Goal: Use online tool/utility: Utilize a website feature to perform a specific function

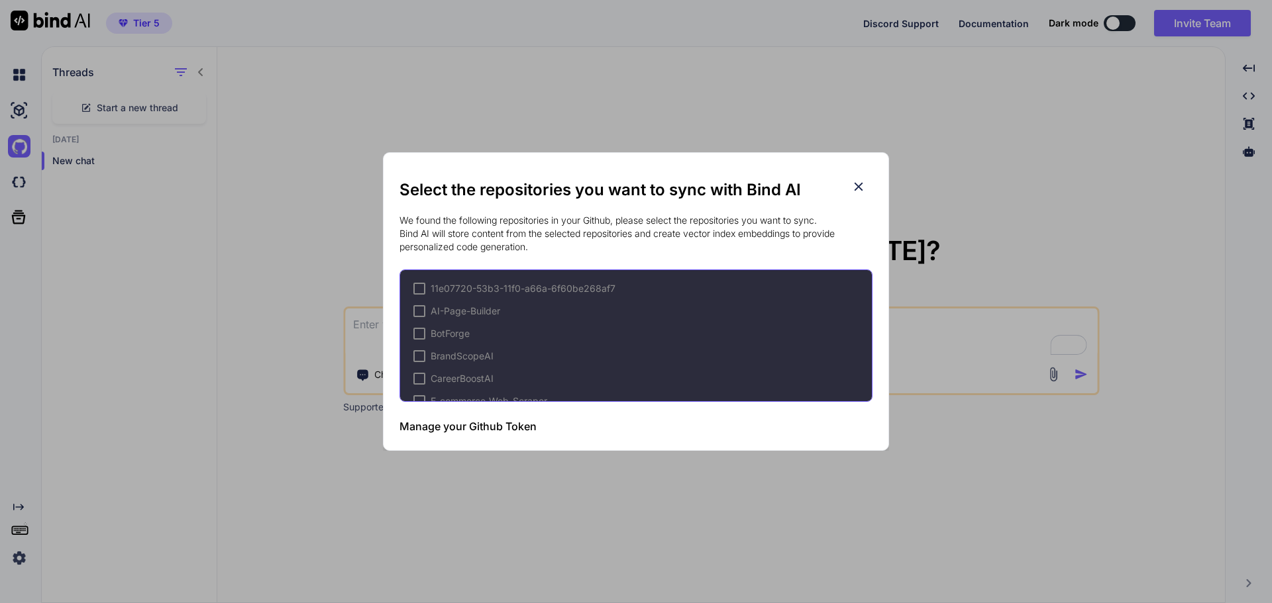
click at [423, 313] on div at bounding box center [419, 311] width 12 height 12
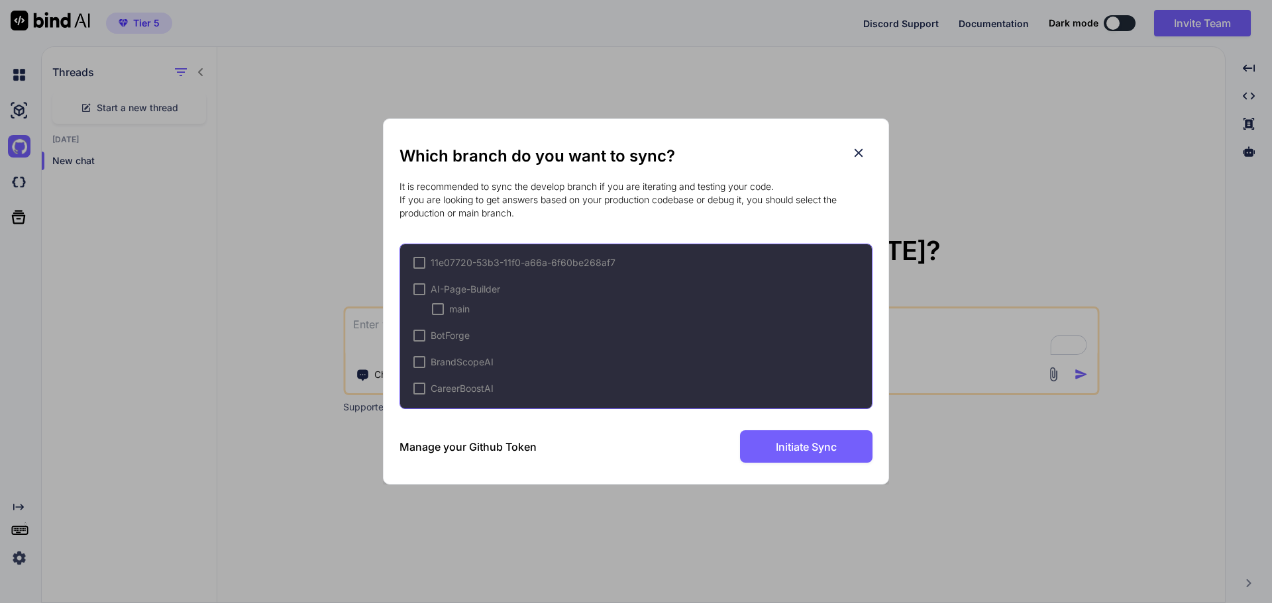
click at [421, 288] on div at bounding box center [419, 290] width 12 height 12
click at [421, 288] on span "✔" at bounding box center [419, 289] width 8 height 13
click at [438, 288] on span "AI-Page-Builder" at bounding box center [466, 289] width 70 height 13
click at [440, 307] on div at bounding box center [438, 309] width 12 height 12
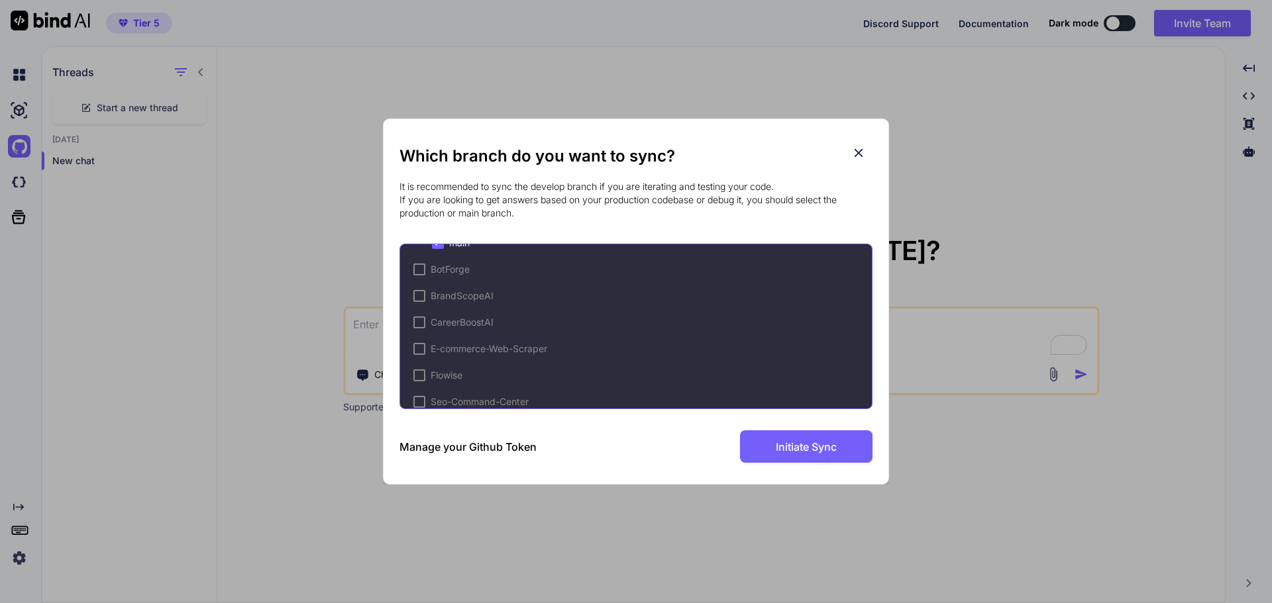
click at [421, 293] on div at bounding box center [419, 296] width 12 height 12
click at [438, 311] on div at bounding box center [438, 316] width 12 height 12
click at [421, 348] on div at bounding box center [419, 343] width 12 height 12
click at [448, 341] on span "CareerBoostAI" at bounding box center [462, 342] width 63 height 13
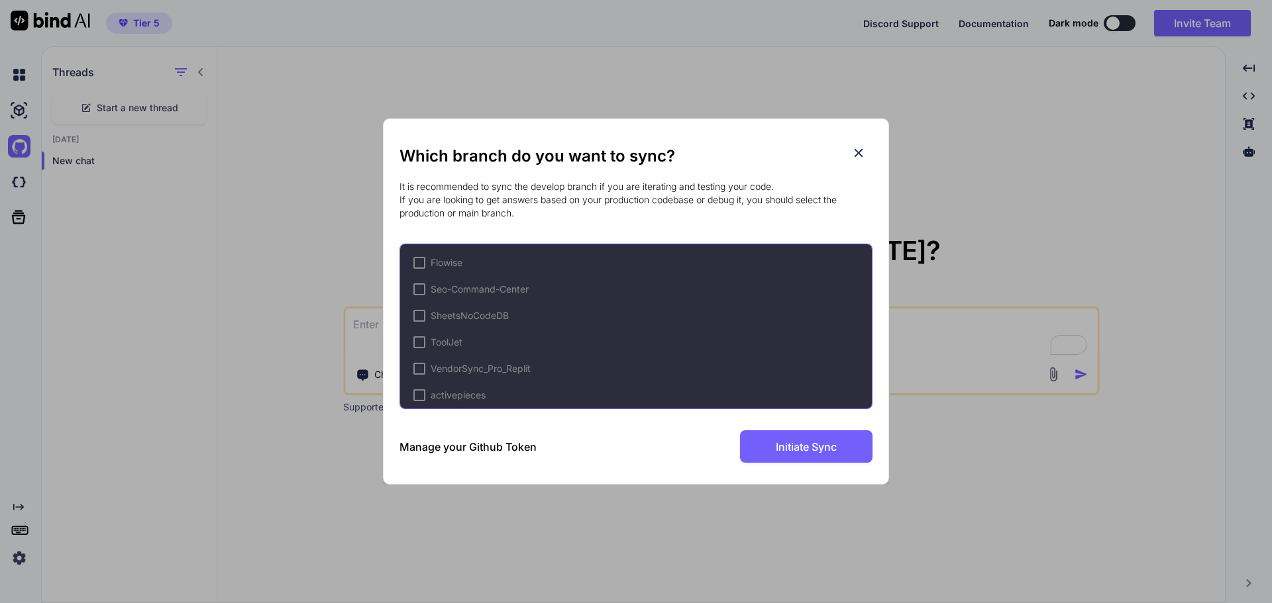
click at [425, 288] on div at bounding box center [419, 290] width 12 height 12
click at [443, 307] on div "main" at bounding box center [451, 309] width 38 height 13
click at [458, 273] on span "CareerBoostAI" at bounding box center [462, 276] width 63 height 13
click at [473, 280] on span "CareerBoostAI" at bounding box center [462, 276] width 63 height 13
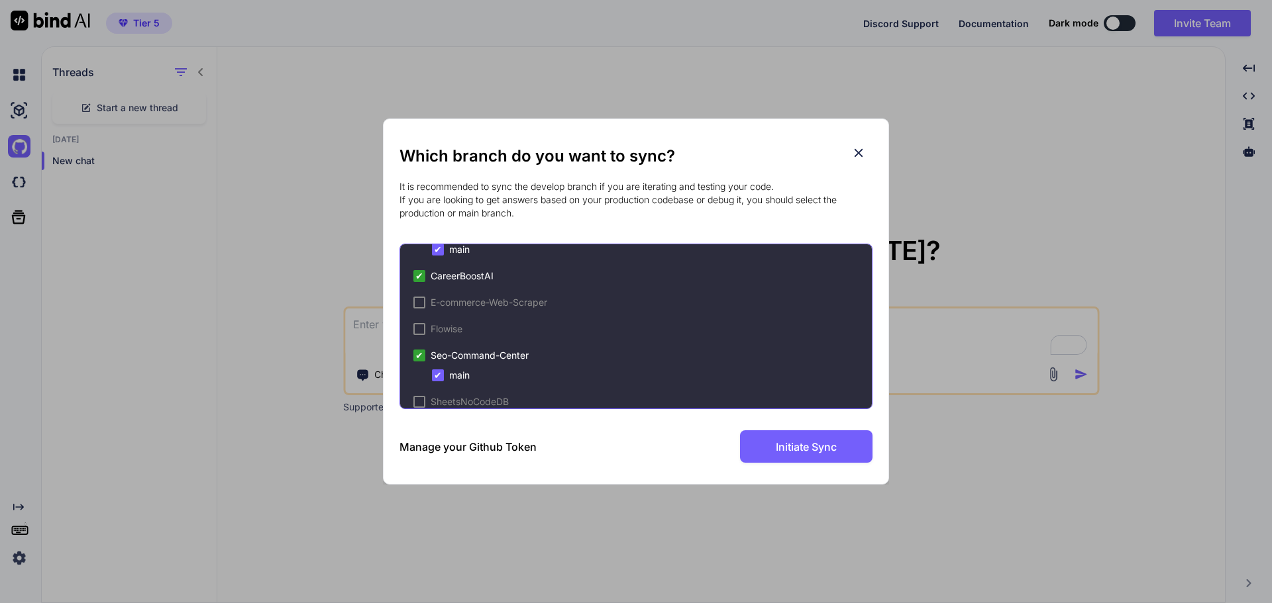
click at [432, 276] on span "CareerBoostAI" at bounding box center [462, 276] width 63 height 13
click at [416, 278] on span "✔" at bounding box center [419, 276] width 8 height 13
click at [416, 278] on div at bounding box center [419, 276] width 12 height 12
click at [419, 300] on div at bounding box center [419, 303] width 12 height 12
click at [436, 322] on div at bounding box center [438, 323] width 12 height 12
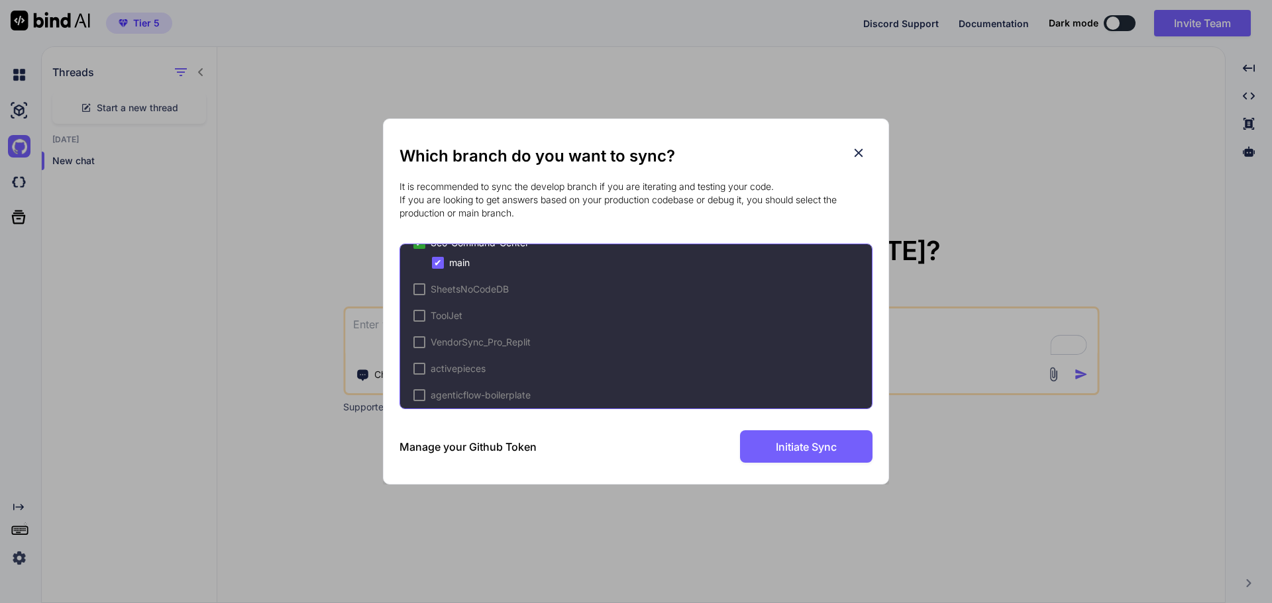
scroll to position [331, 0]
click at [417, 277] on div at bounding box center [419, 276] width 12 height 12
click at [436, 295] on div at bounding box center [438, 296] width 12 height 12
click at [421, 283] on div at bounding box center [419, 283] width 12 height 12
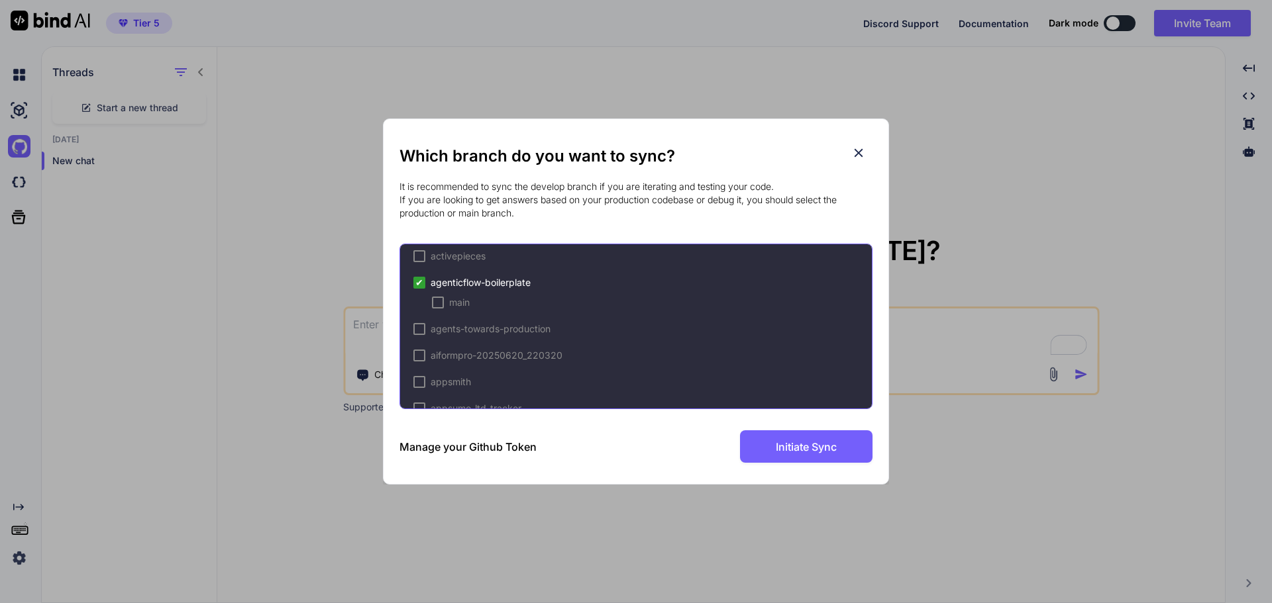
click at [440, 299] on div at bounding box center [438, 303] width 12 height 12
click at [415, 314] on div at bounding box center [419, 316] width 12 height 12
click at [439, 334] on div at bounding box center [438, 336] width 12 height 12
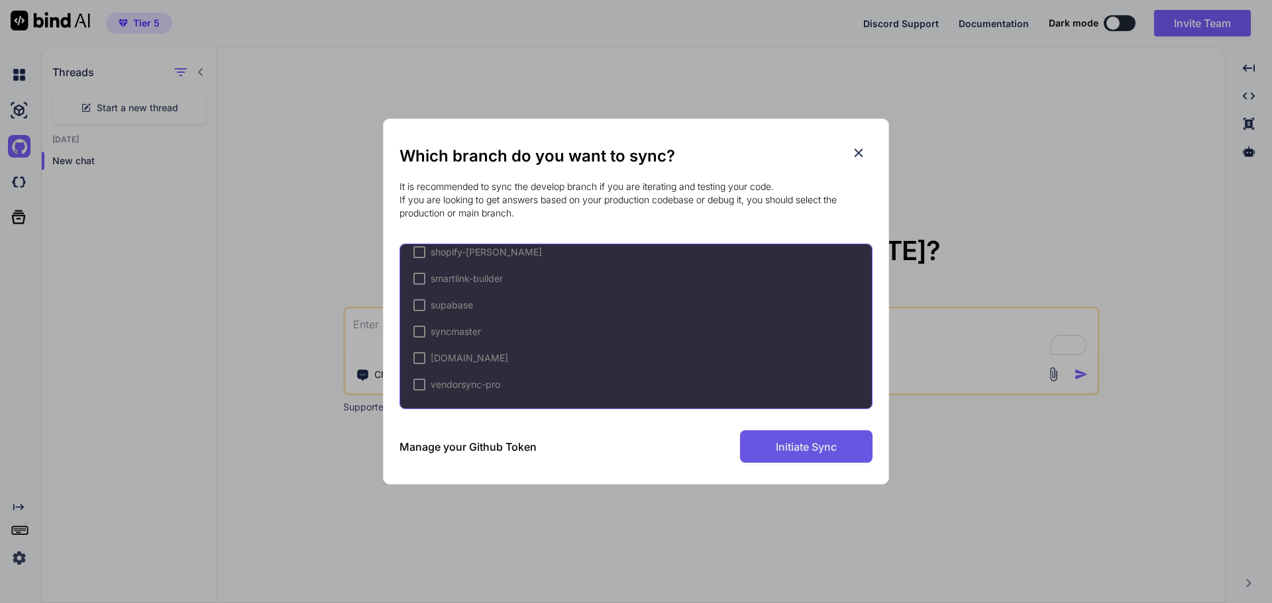
click at [815, 448] on span "Initiate Sync" at bounding box center [806, 447] width 61 height 16
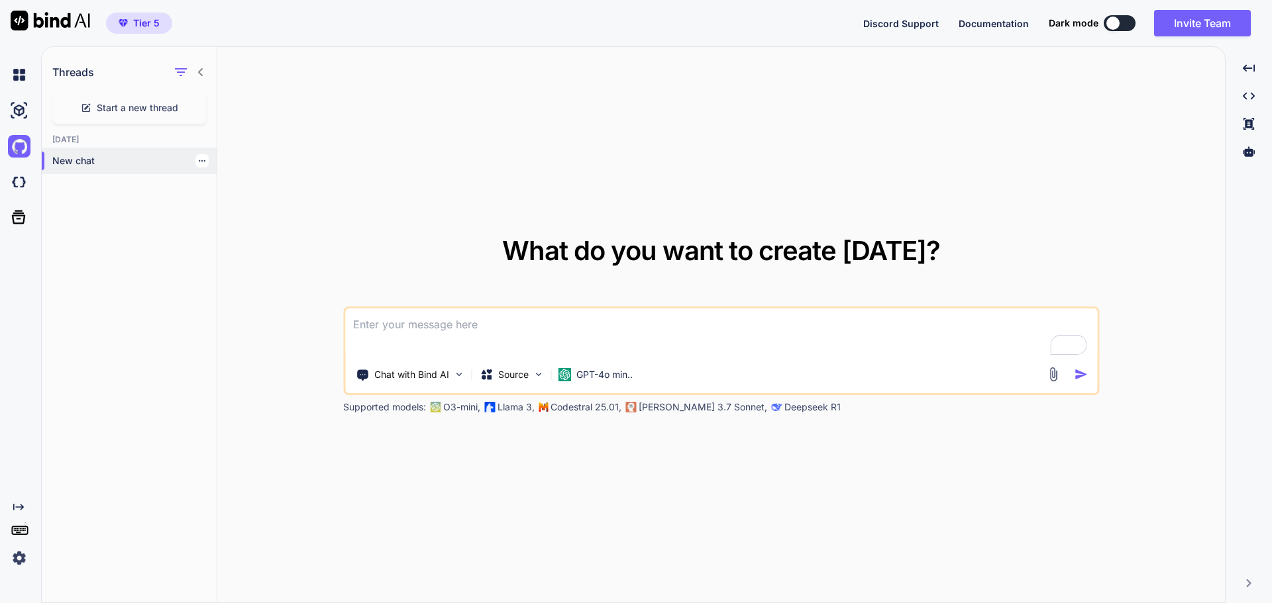
click at [77, 162] on p "New chat" at bounding box center [134, 160] width 164 height 13
click at [25, 111] on img at bounding box center [19, 110] width 23 height 23
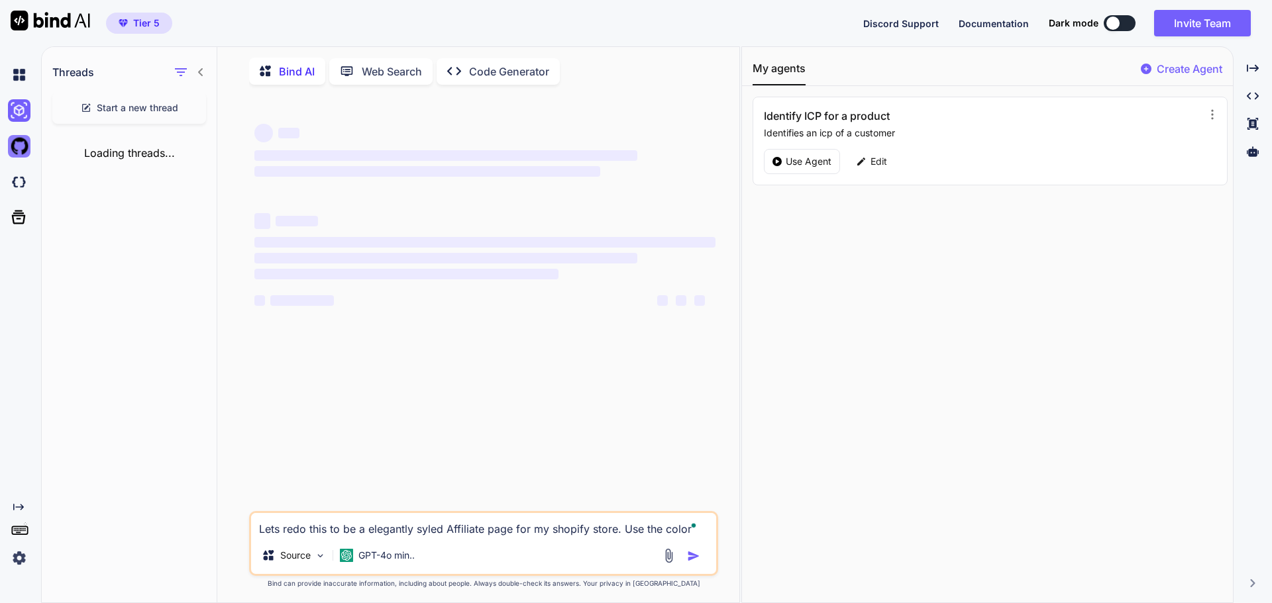
click at [15, 147] on img at bounding box center [19, 146] width 23 height 23
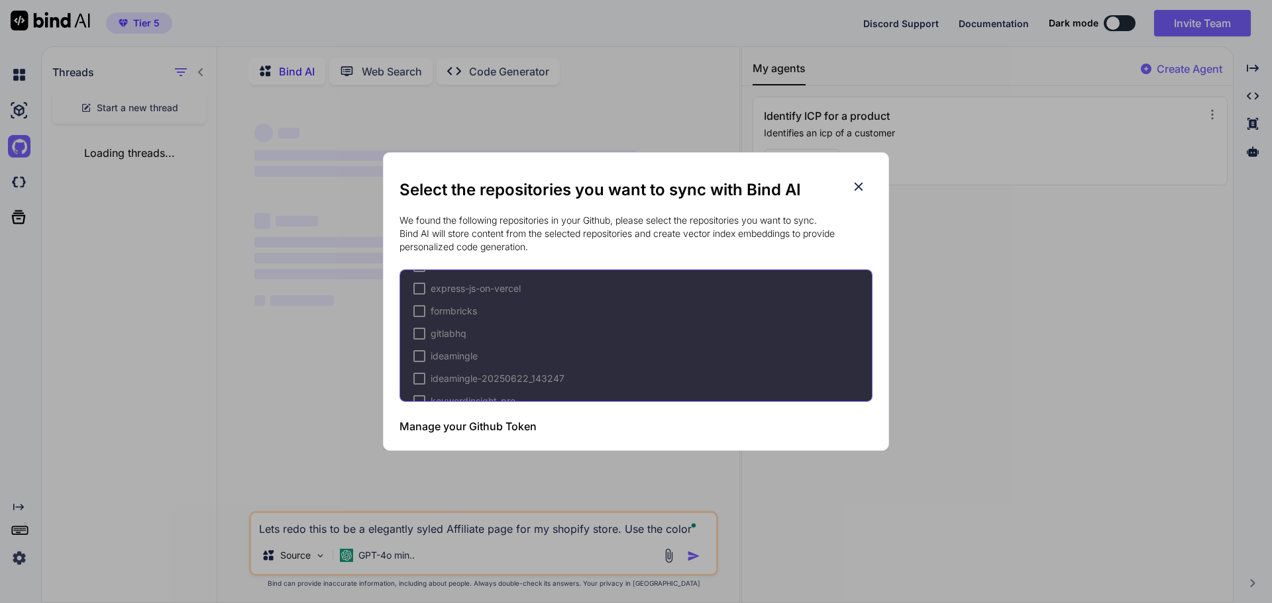
scroll to position [861, 0]
click at [859, 182] on icon at bounding box center [858, 187] width 15 height 15
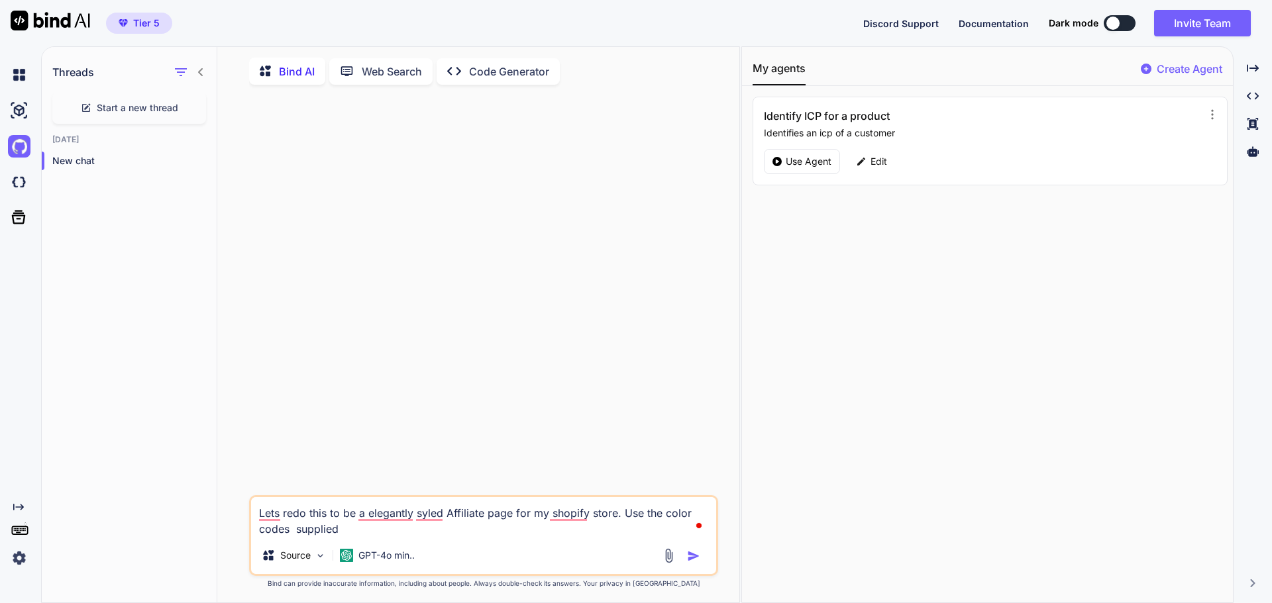
click at [372, 76] on p "Web Search" at bounding box center [392, 72] width 60 height 16
click at [465, 71] on icon "Created with Pixso." at bounding box center [458, 69] width 22 height 14
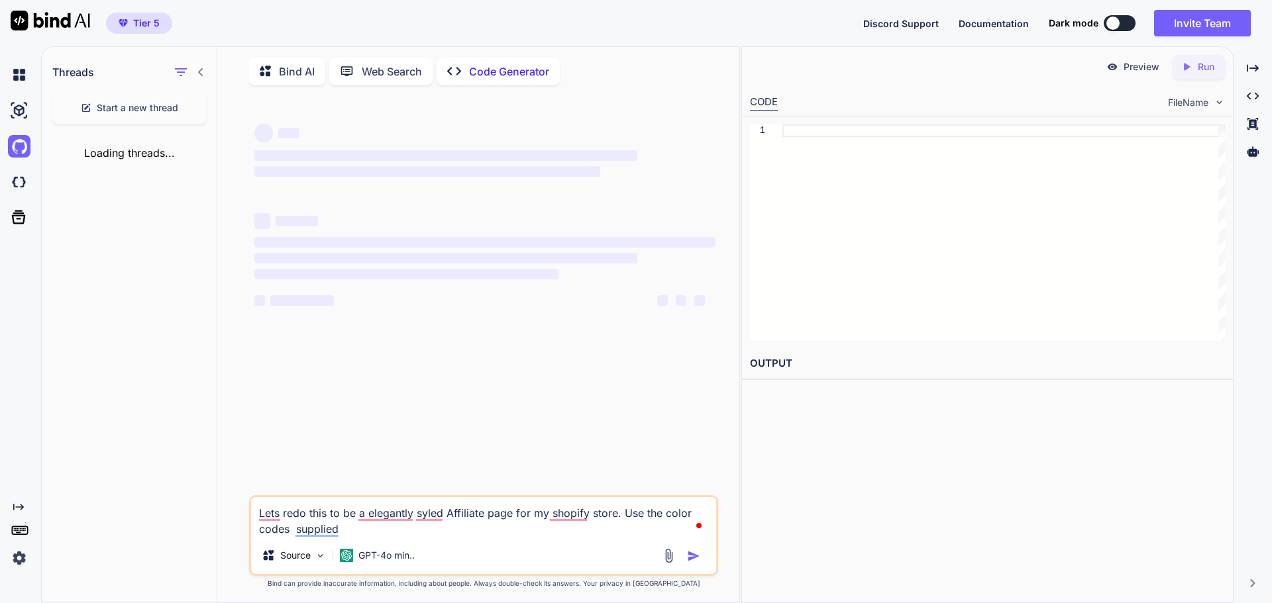
click at [25, 535] on rect at bounding box center [19, 531] width 15 height 8
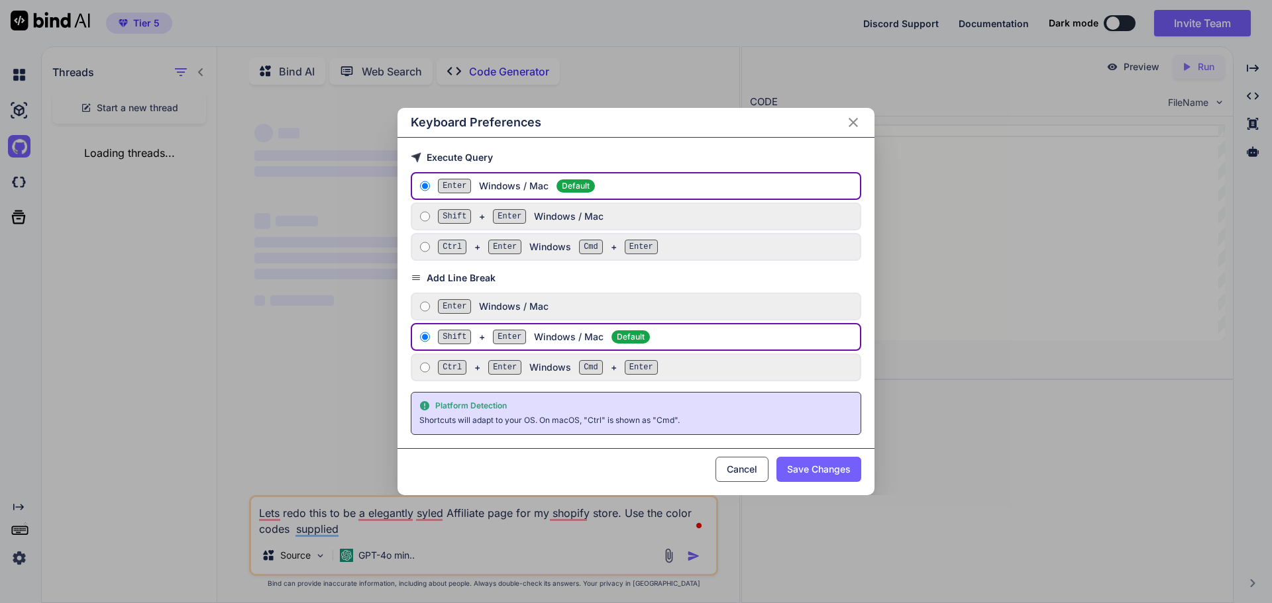
click at [731, 464] on button "Cancel" at bounding box center [741, 469] width 53 height 25
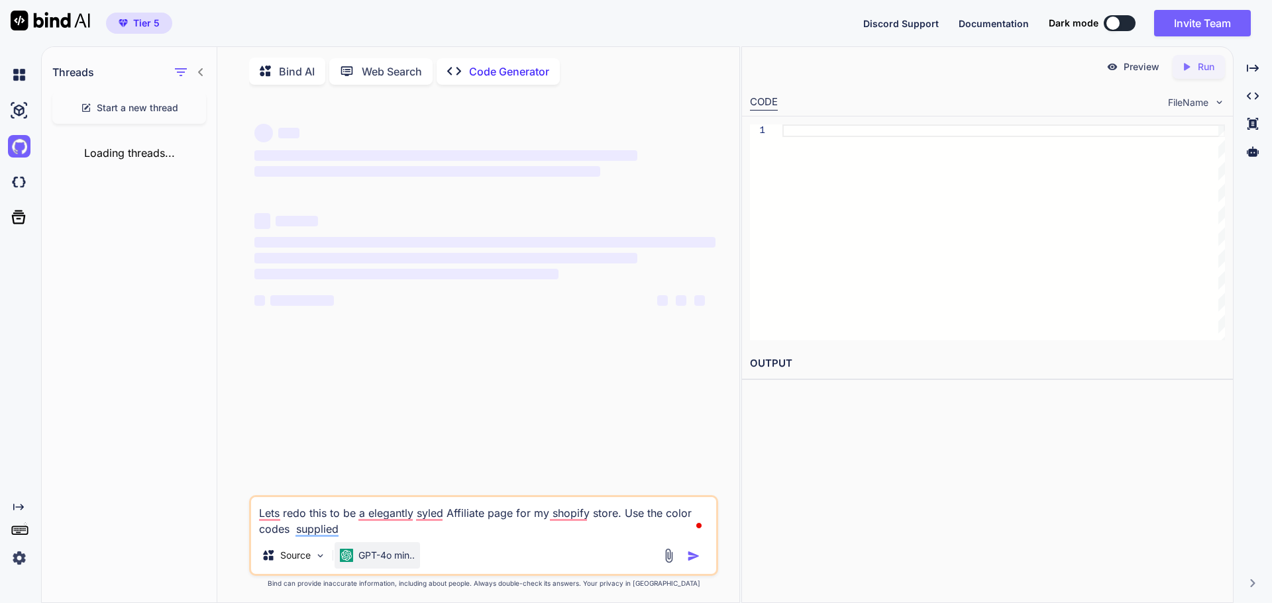
click at [385, 566] on div "GPT-4o min.." at bounding box center [377, 556] width 85 height 26
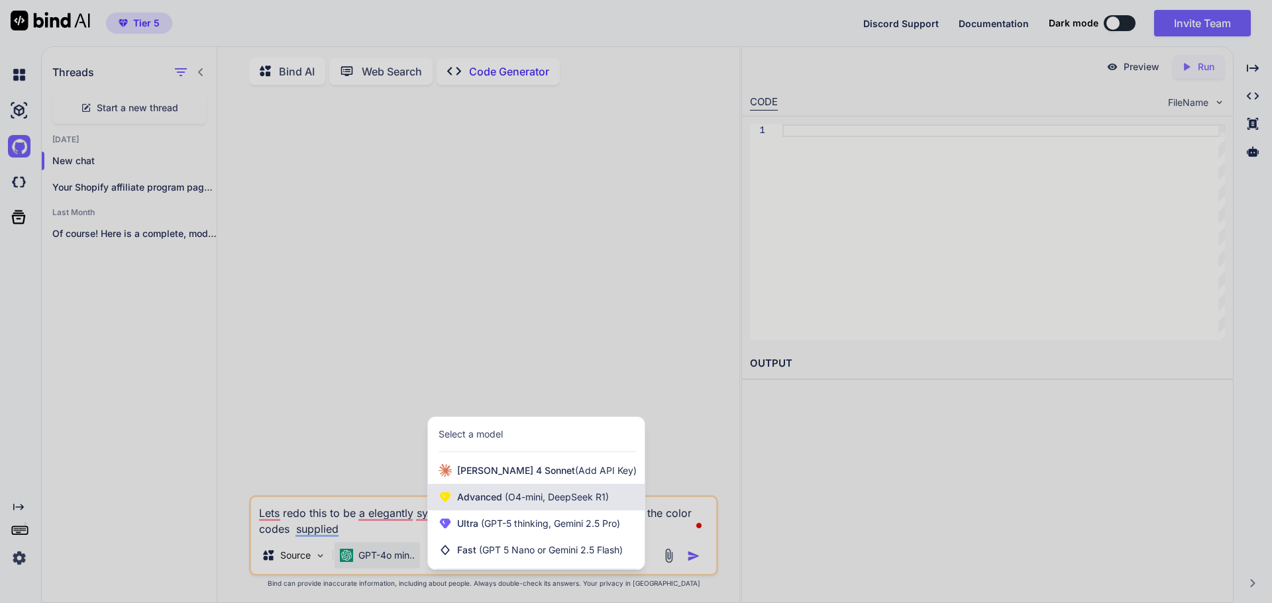
click at [505, 496] on span "(O4-mini, DeepSeek R1)" at bounding box center [555, 497] width 107 height 11
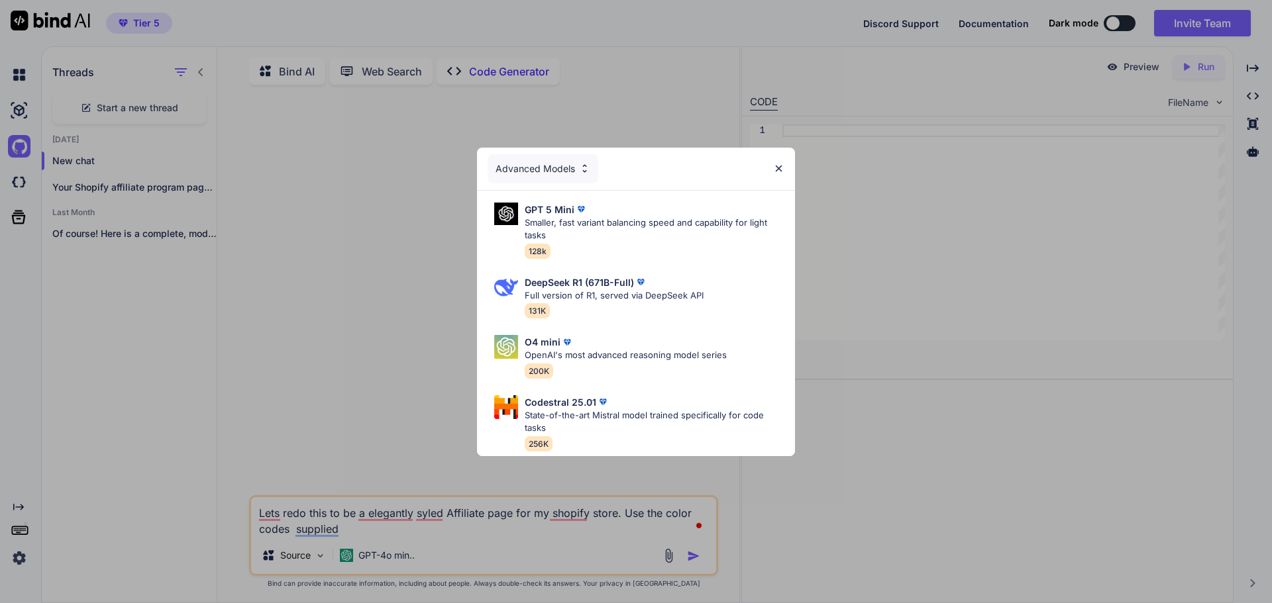
click at [579, 164] on img at bounding box center [584, 168] width 11 height 11
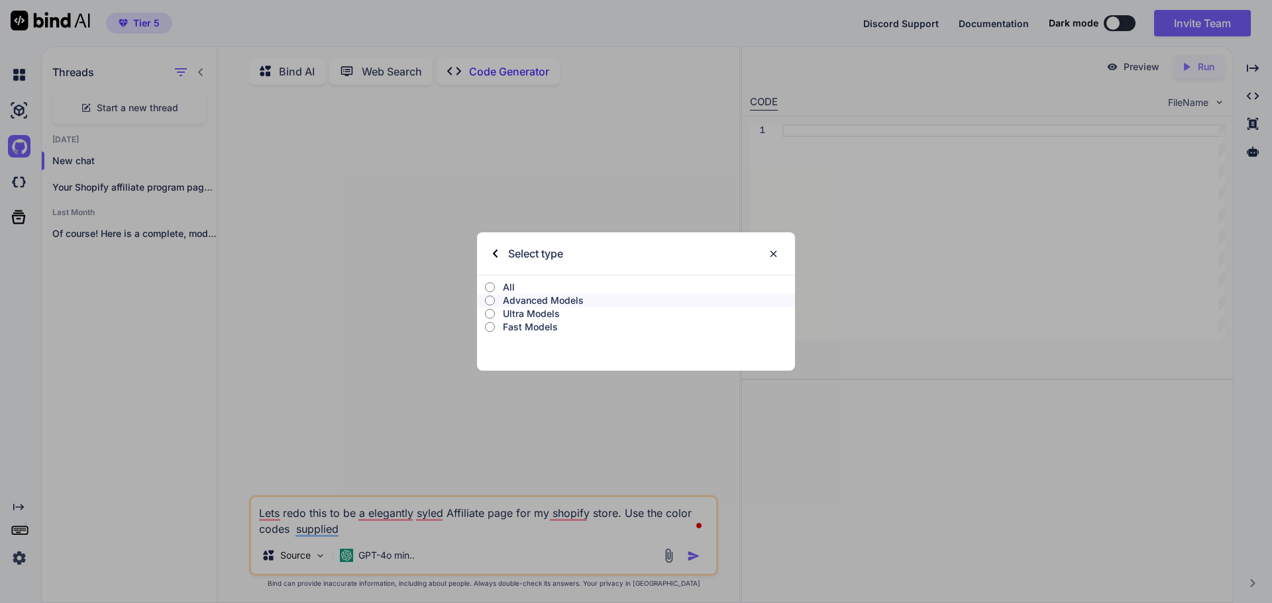
click at [542, 318] on p "Ultra Models" at bounding box center [649, 313] width 292 height 13
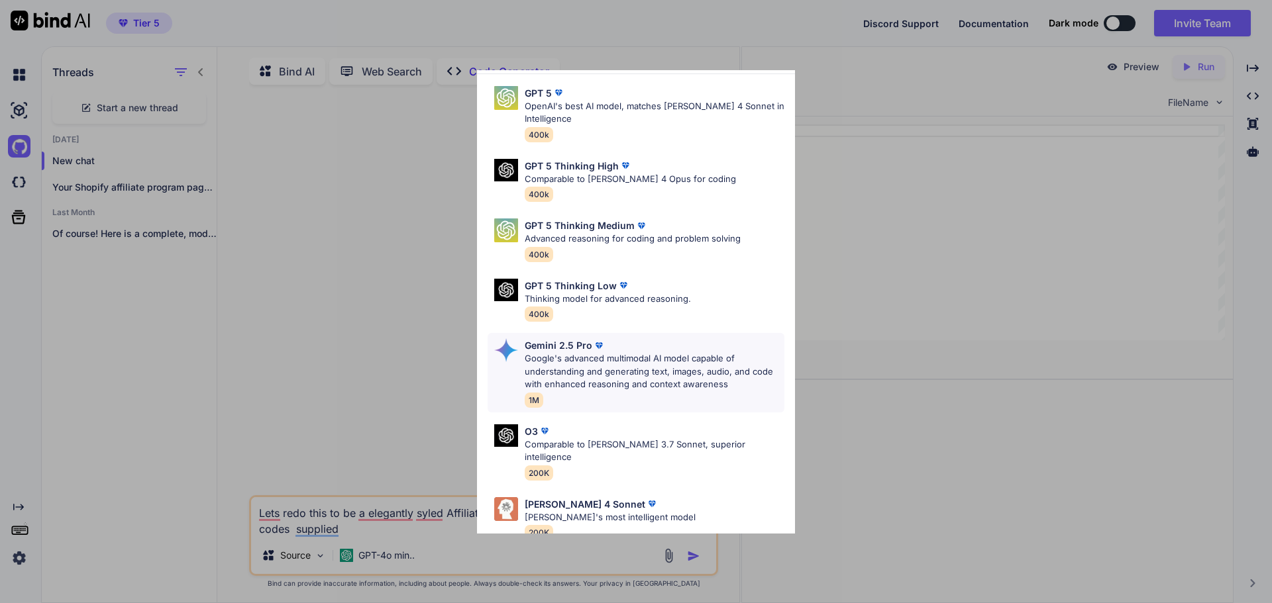
scroll to position [107, 0]
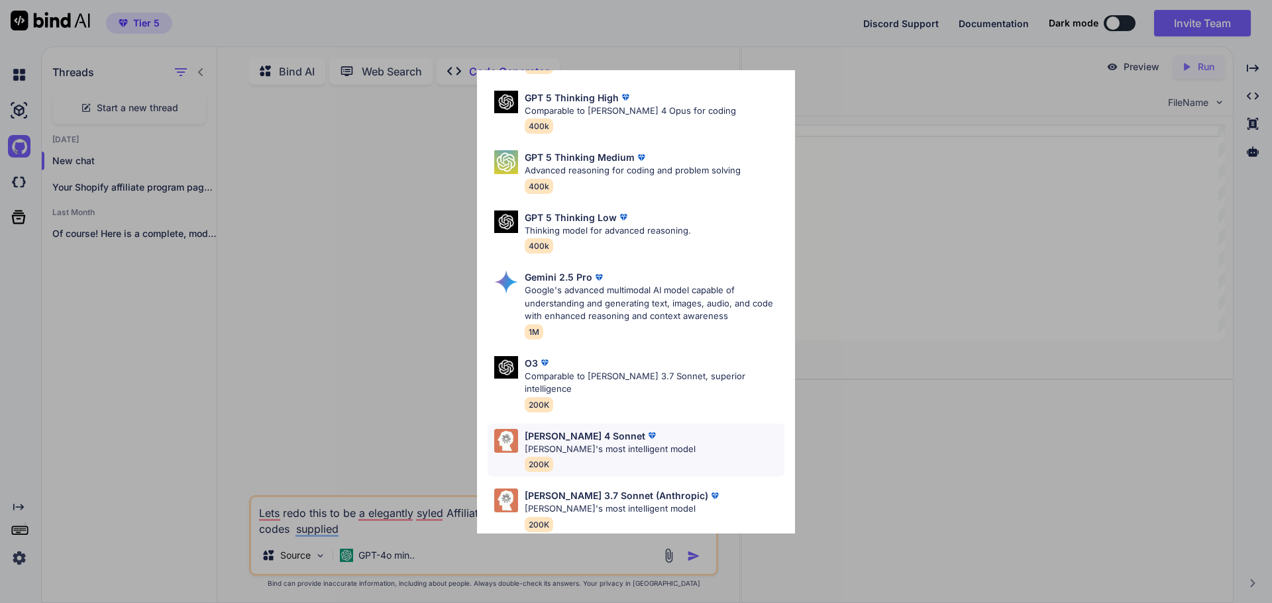
click at [545, 429] on p "[PERSON_NAME] 4 Sonnet" at bounding box center [585, 436] width 121 height 14
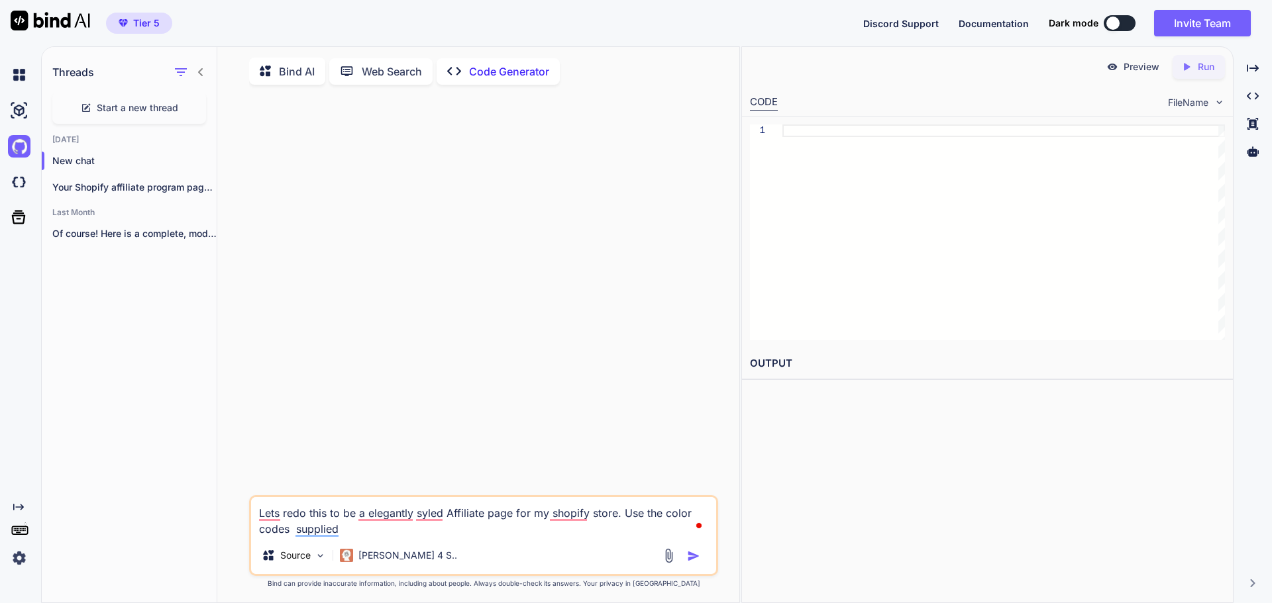
click at [459, 272] on div at bounding box center [485, 295] width 466 height 400
click at [101, 189] on p "Your Shopify affiliate program page has a..." at bounding box center [134, 187] width 164 height 13
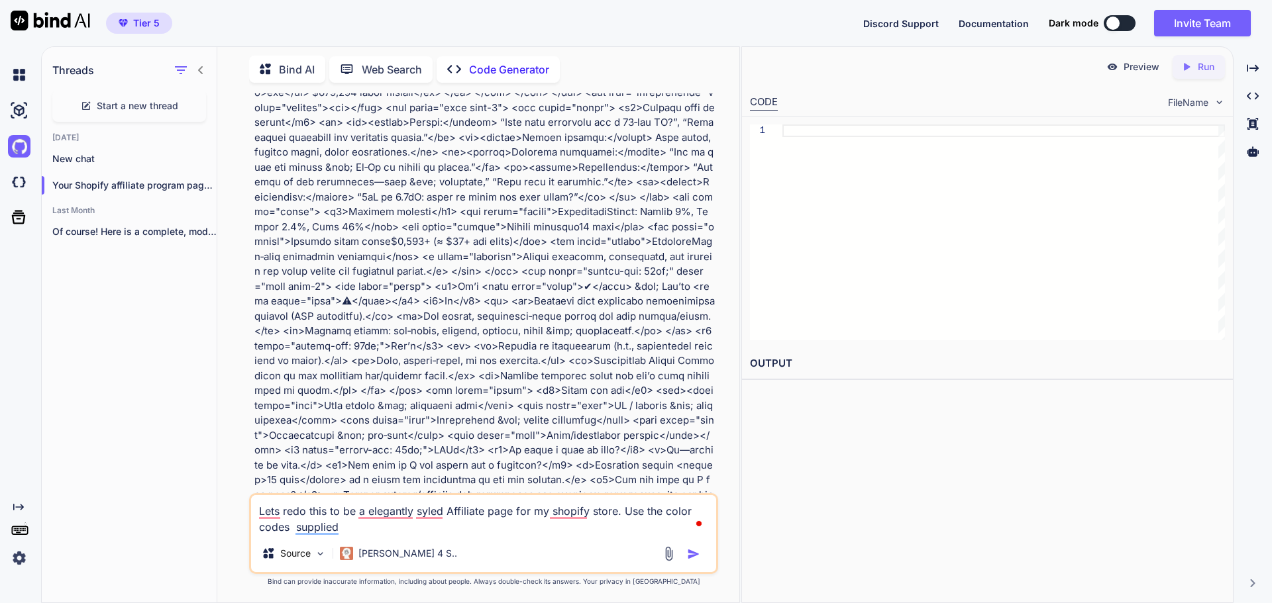
scroll to position [1921, 0]
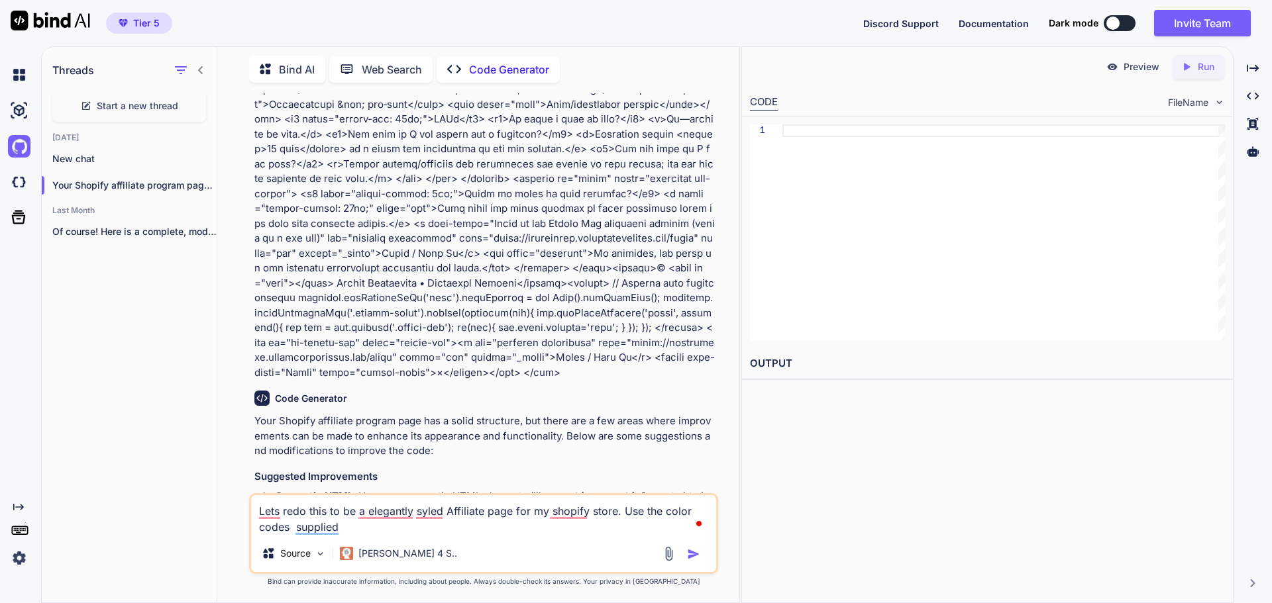
click at [350, 527] on textarea "Lets redo this to be a elegantly syled Affiliate page for my shopify store. Use…" at bounding box center [483, 516] width 465 height 40
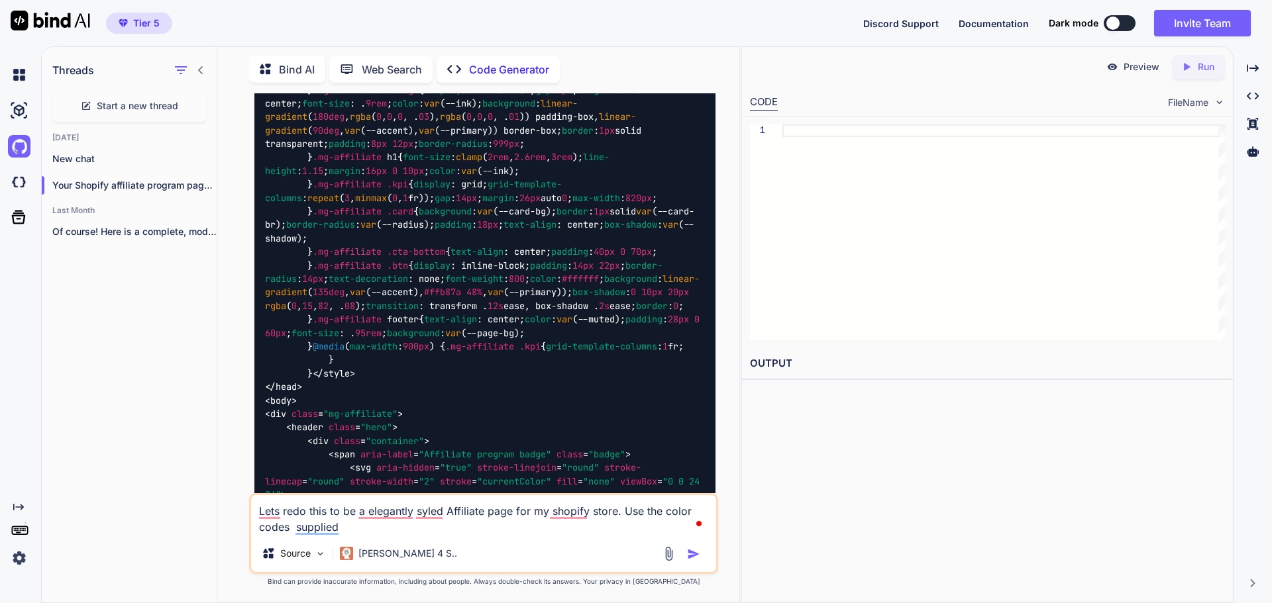
scroll to position [3312, 0]
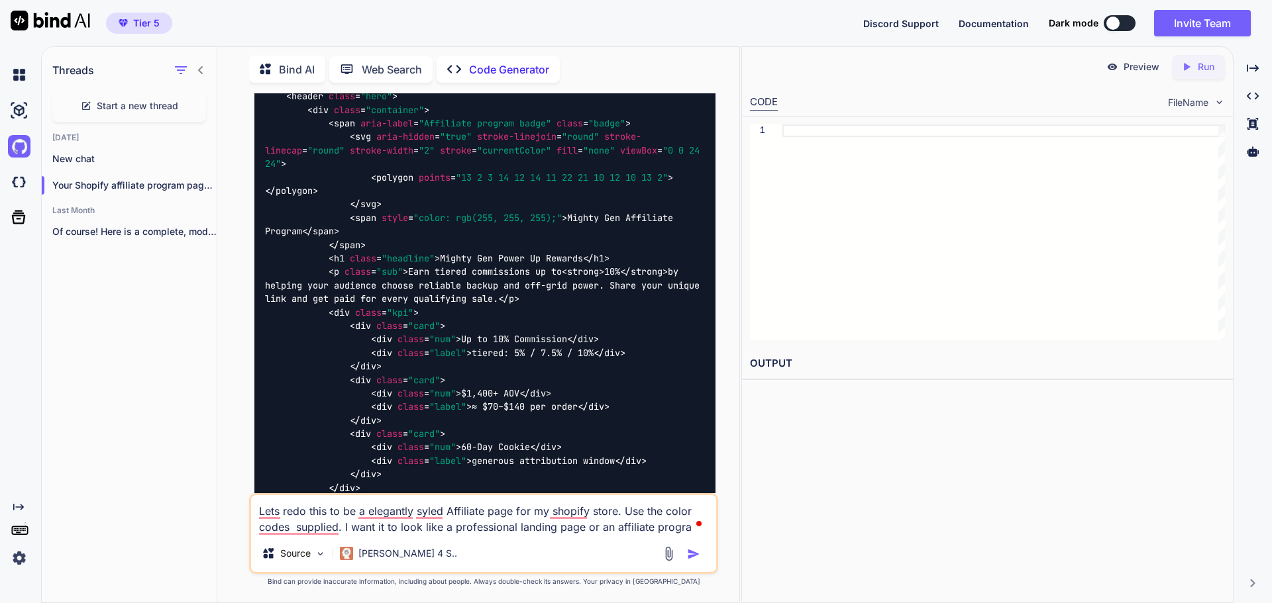
type textarea "Lets redo this to be a elegantly syled Affiliate page for my shopify store. Use…"
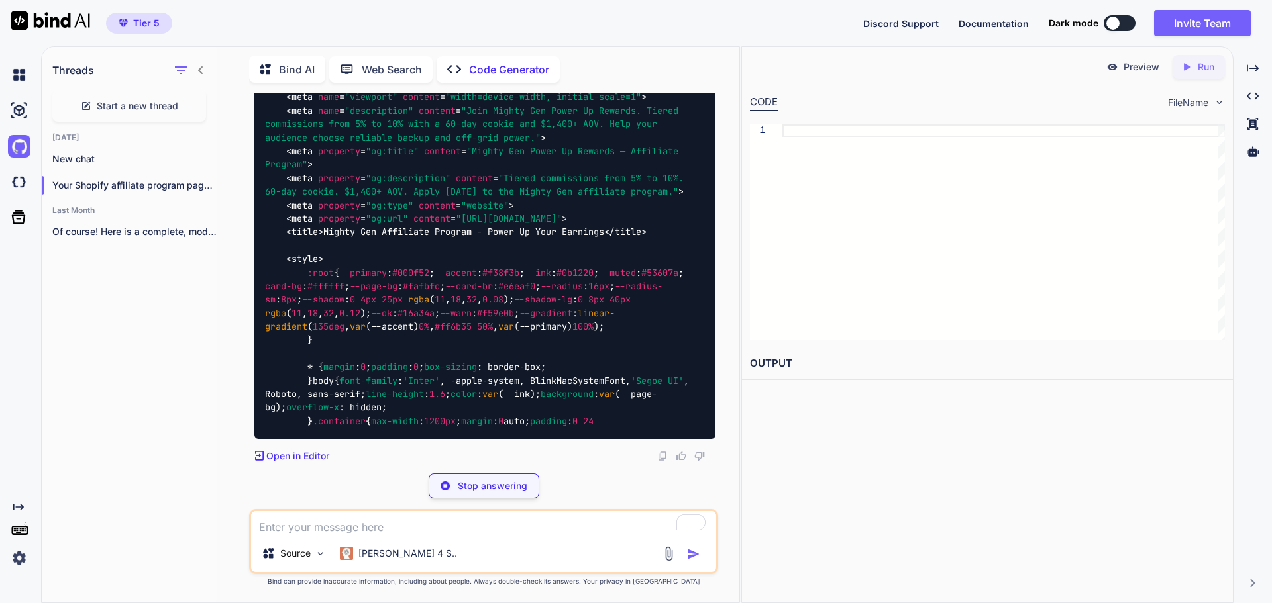
scroll to position [7879, 0]
